Goal: Check status: Check status

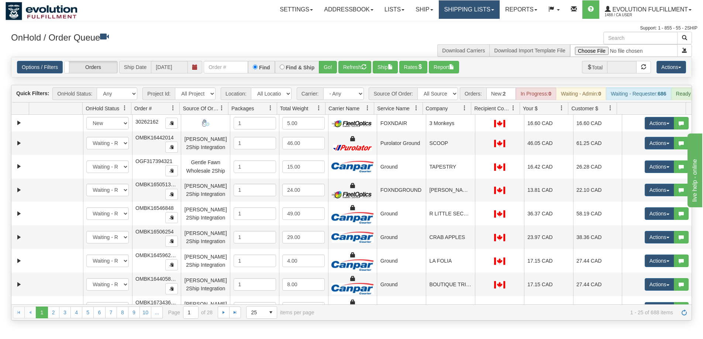
scroll to position [393, 0]
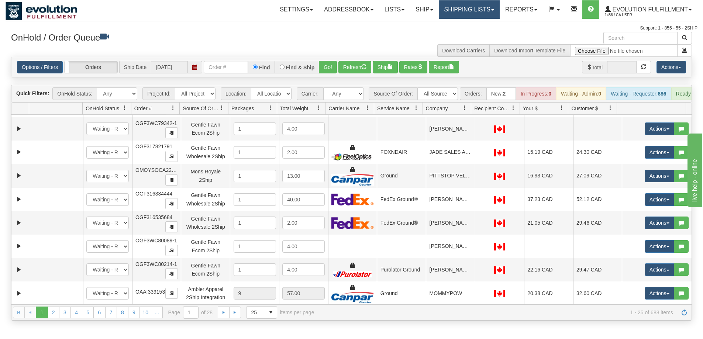
click at [452, 12] on link "Shipping lists" at bounding box center [469, 9] width 61 height 18
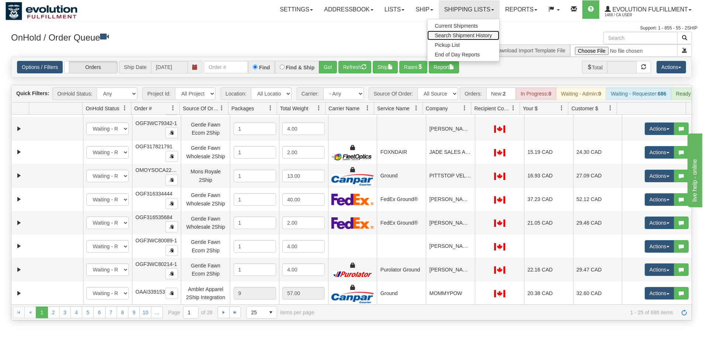
click at [453, 35] on span "Search Shipment History" at bounding box center [463, 35] width 57 height 6
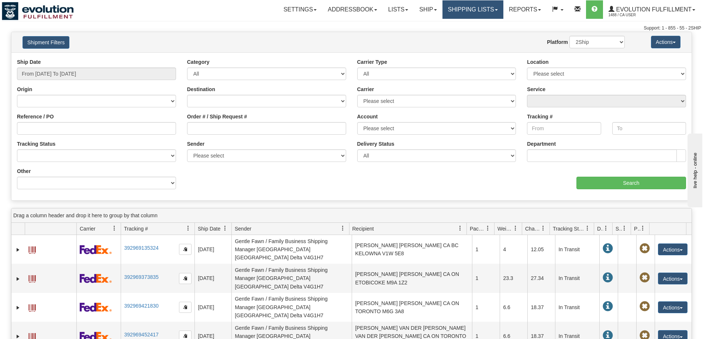
click at [457, 10] on link "Shipping lists" at bounding box center [473, 9] width 61 height 18
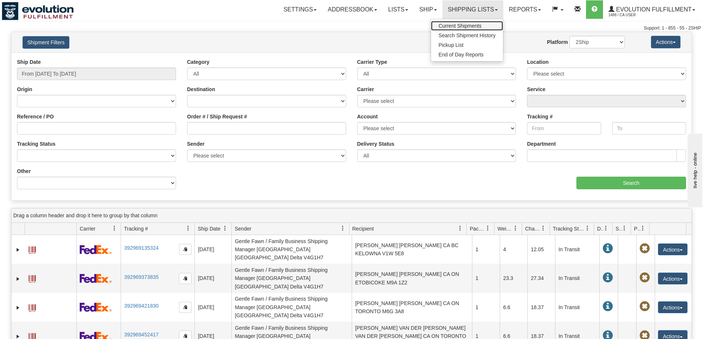
click at [458, 22] on link "Current Shipments" at bounding box center [467, 26] width 72 height 10
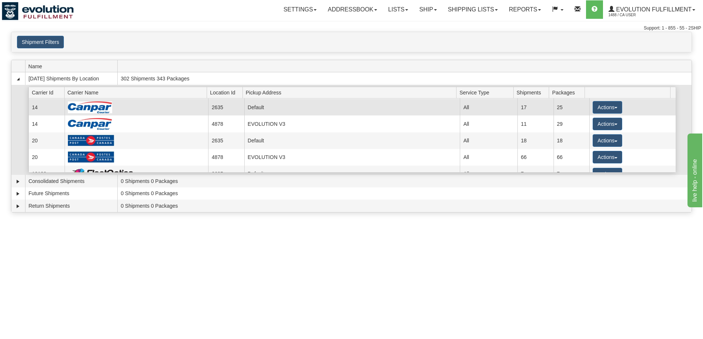
scroll to position [110, 0]
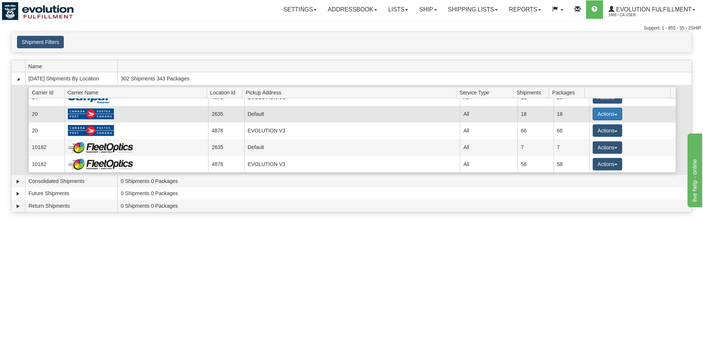
click at [600, 110] on button "Actions" at bounding box center [608, 114] width 30 height 13
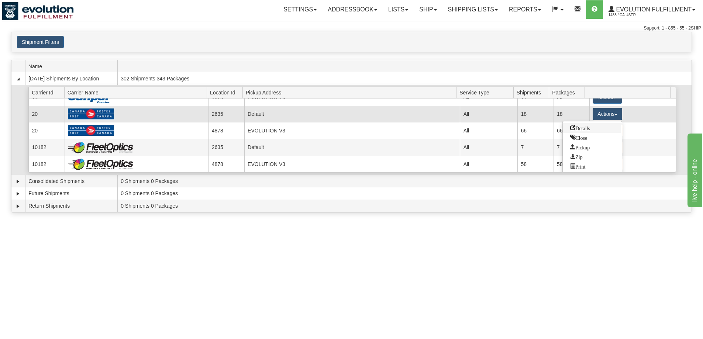
click at [586, 124] on link "Details" at bounding box center [592, 128] width 59 height 10
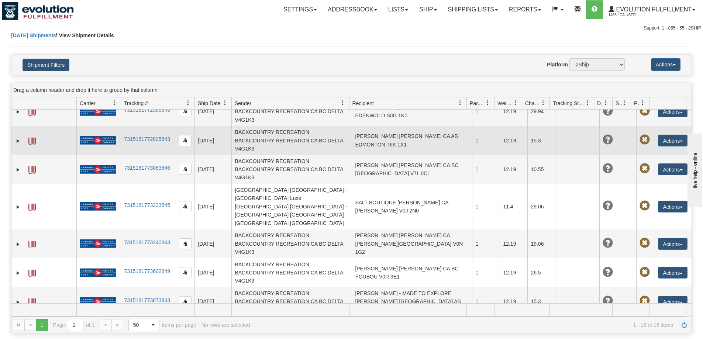
scroll to position [302, 0]
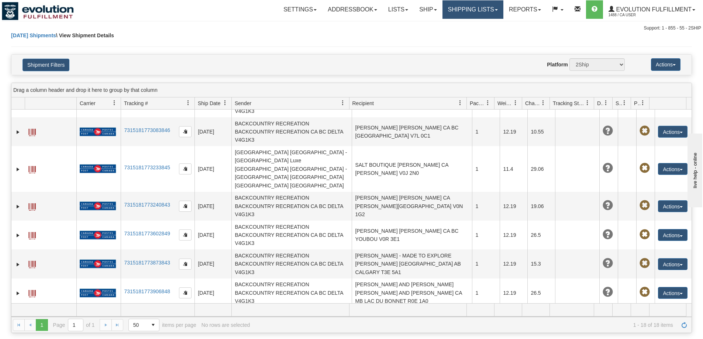
click at [446, 8] on link "Shipping lists" at bounding box center [473, 9] width 61 height 18
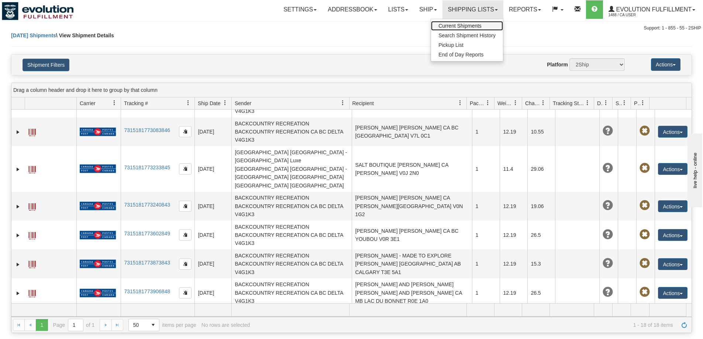
click at [451, 24] on span "Current Shipments" at bounding box center [460, 26] width 43 height 6
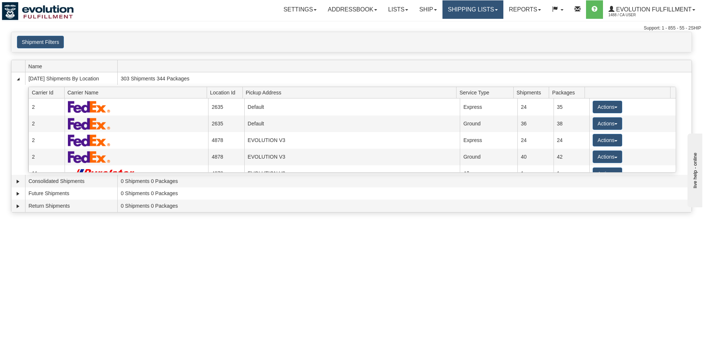
click at [473, 6] on link "Shipping lists" at bounding box center [473, 9] width 61 height 18
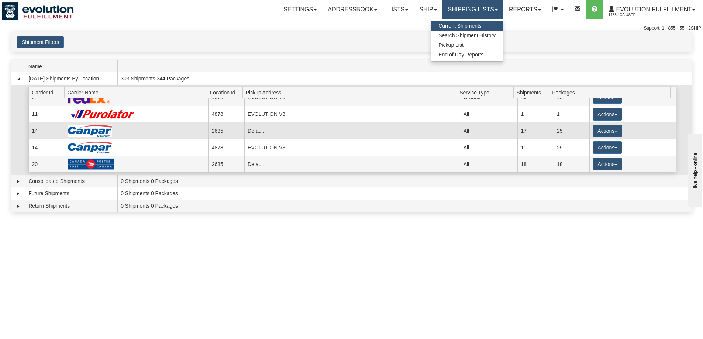
scroll to position [74, 0]
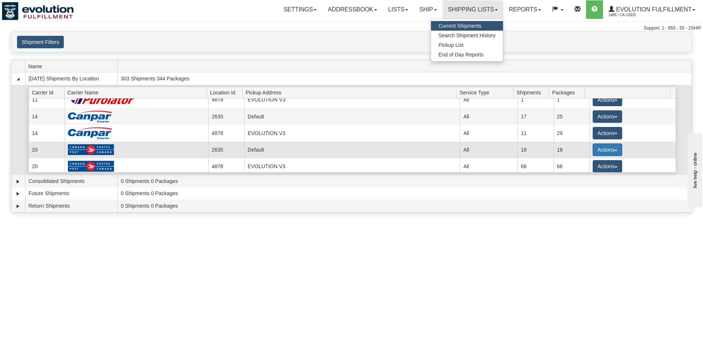
click at [611, 149] on button "Actions" at bounding box center [608, 150] width 30 height 13
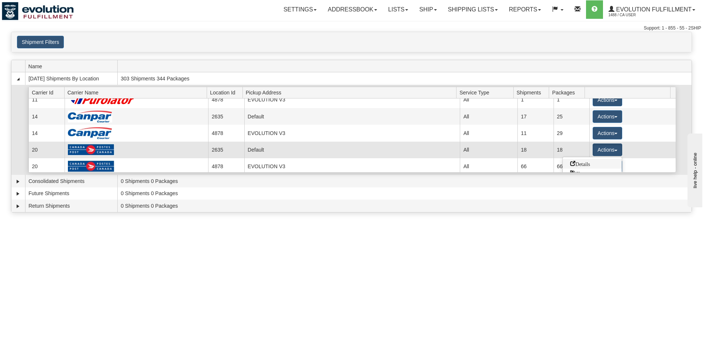
click at [589, 162] on span "Details" at bounding box center [580, 163] width 20 height 5
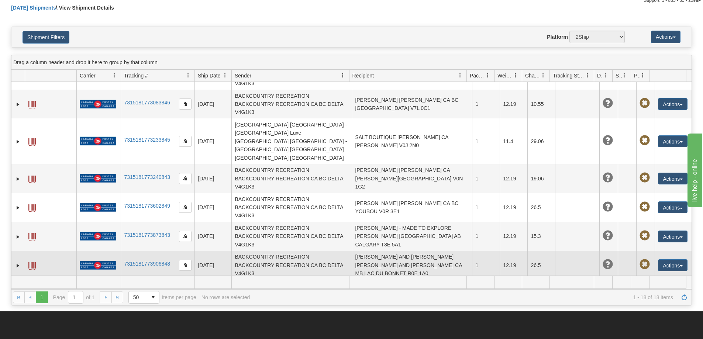
scroll to position [37, 0]
